Goal: Find specific page/section: Find specific page/section

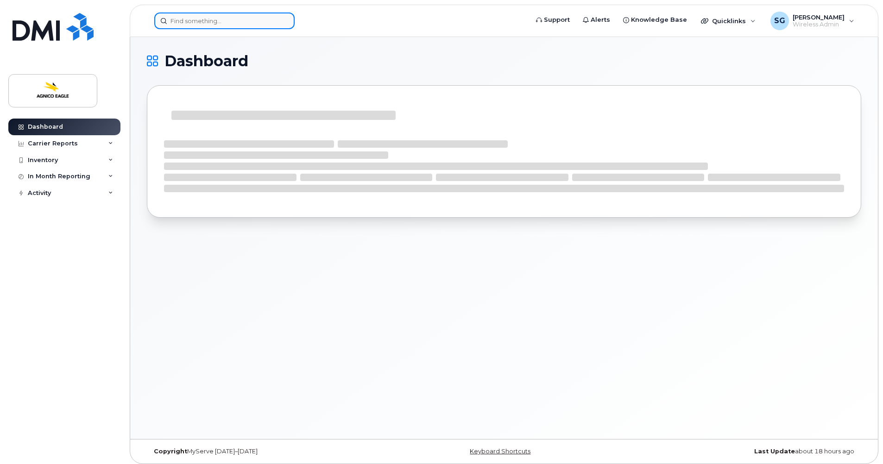
click at [214, 19] on input at bounding box center [224, 21] width 140 height 17
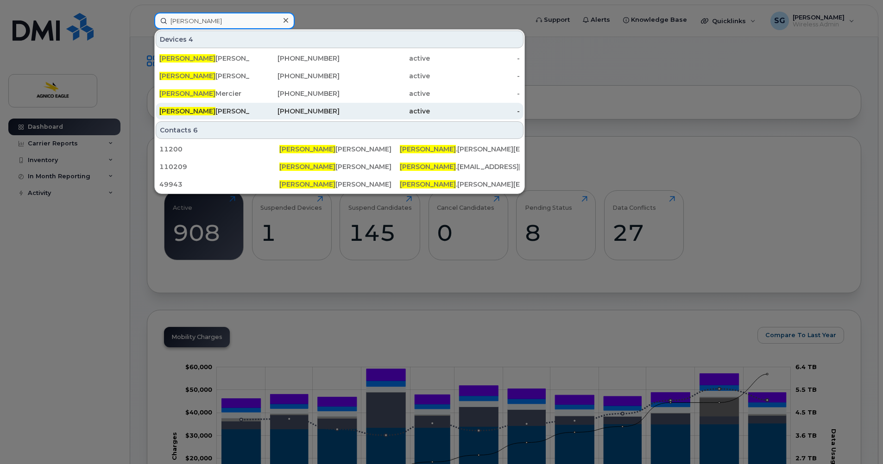
type input "[PERSON_NAME]"
click at [212, 114] on div "[PERSON_NAME]" at bounding box center [204, 111] width 90 height 9
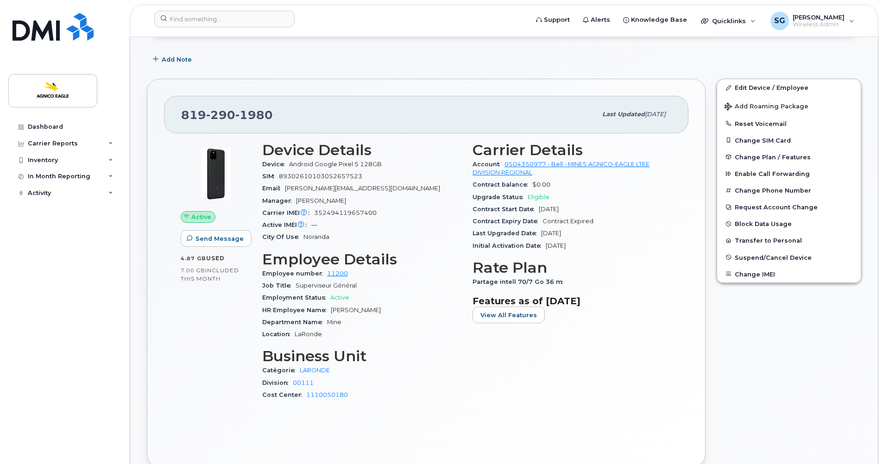
scroll to position [139, 0]
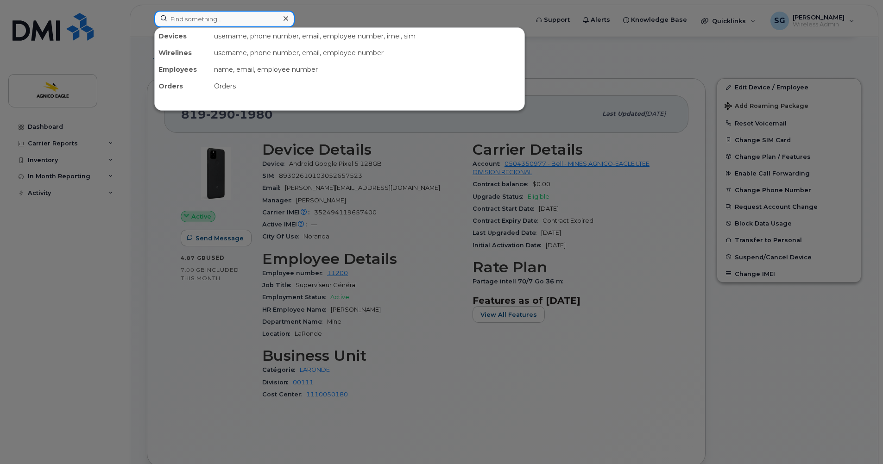
click at [193, 20] on input at bounding box center [224, 19] width 140 height 17
paste input "ligne 819-651-2070"
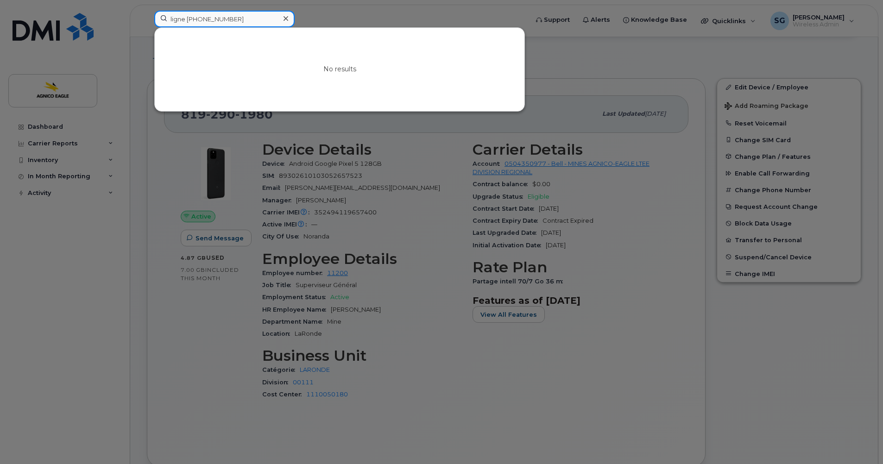
click at [187, 17] on input "ligne 819-651-2070" at bounding box center [224, 19] width 140 height 17
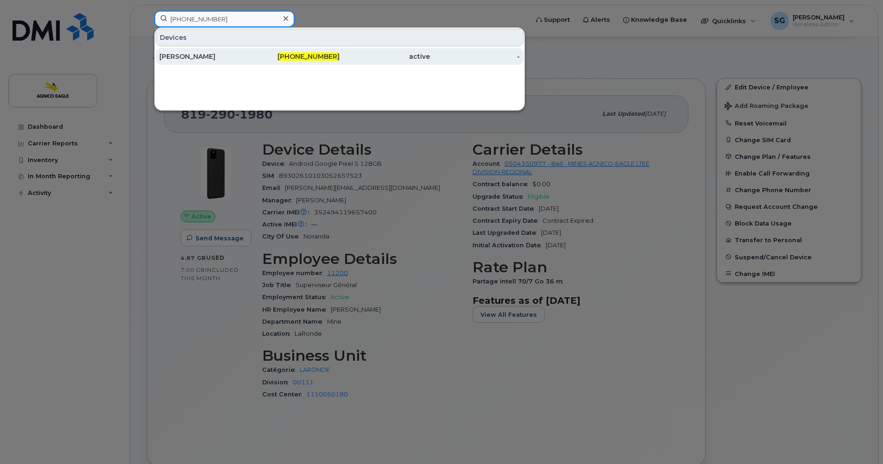
type input "819-651-2070"
click at [319, 54] on span "819-651-2070" at bounding box center [308, 56] width 62 height 8
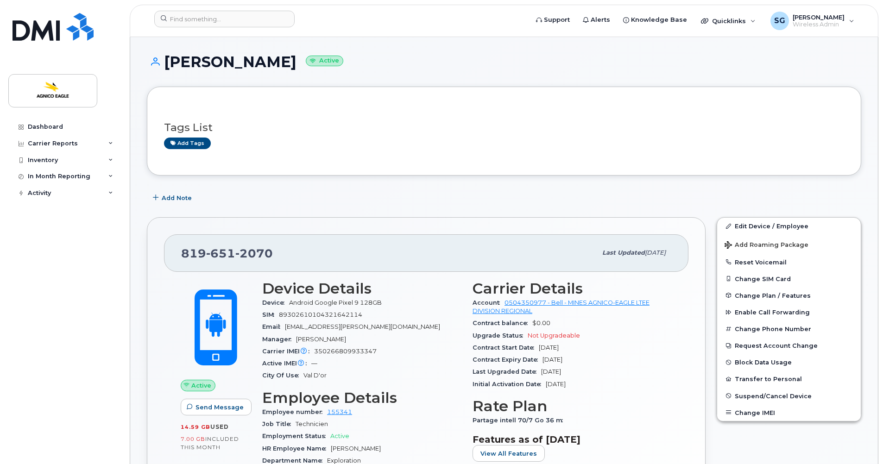
drag, startPoint x: 313, startPoint y: 61, endPoint x: 166, endPoint y: 54, distance: 146.5
click at [166, 54] on h1 "[PERSON_NAME] Active" at bounding box center [504, 62] width 714 height 16
